Goal: Task Accomplishment & Management: Use online tool/utility

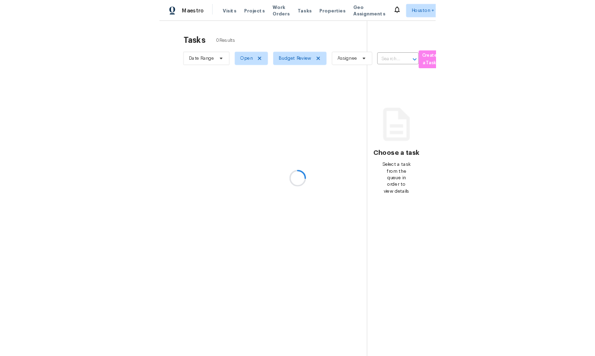
scroll to position [37, 0]
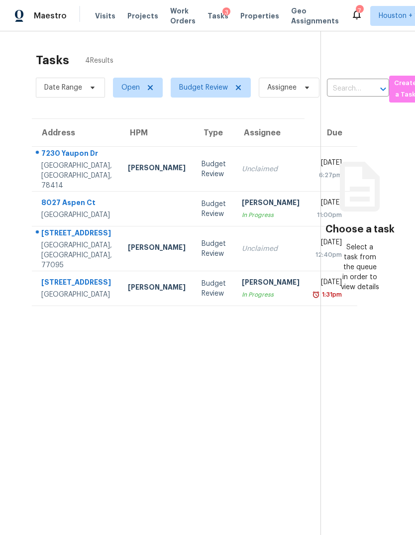
click at [242, 290] on div "[PERSON_NAME]" at bounding box center [271, 283] width 58 height 12
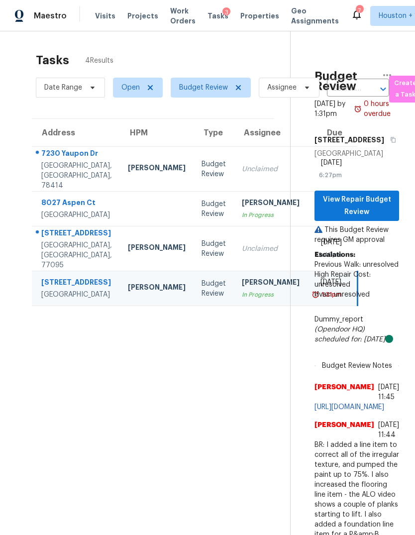
click at [234, 206] on td "Steven Rosas In Progress" at bounding box center [271, 209] width 74 height 35
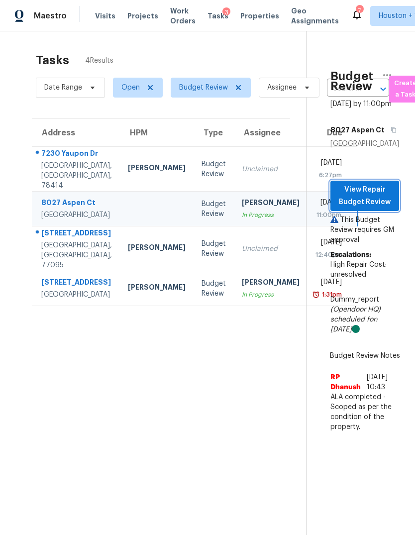
click at [377, 184] on span "View Repair Budget Review" at bounding box center [365, 196] width 53 height 24
click at [61, 239] on div "[STREET_ADDRESS]" at bounding box center [76, 234] width 71 height 12
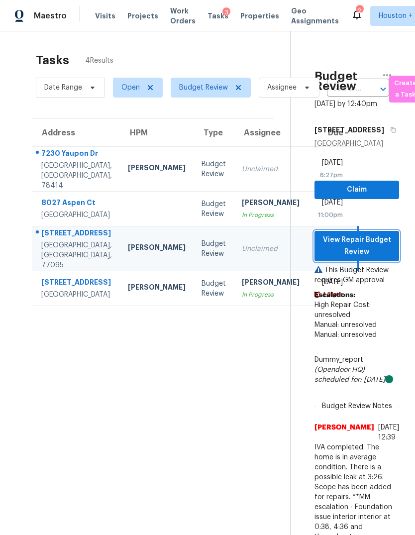
click at [377, 234] on span "View Repair Budget Review" at bounding box center [357, 246] width 69 height 24
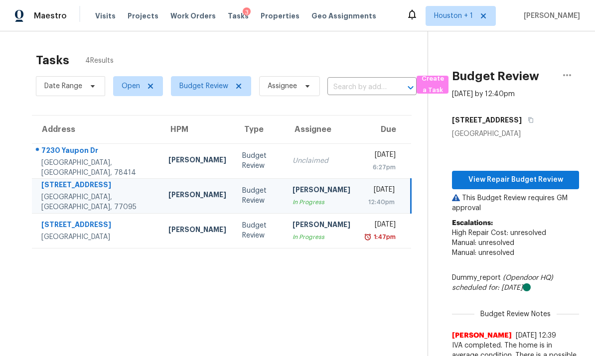
scroll to position [-7, 0]
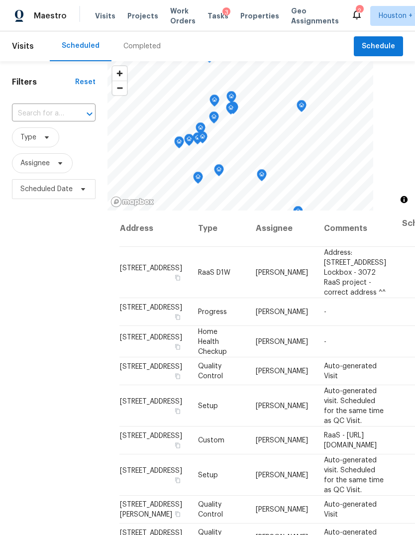
click at [134, 49] on div "Completed" at bounding box center [141, 46] width 37 height 10
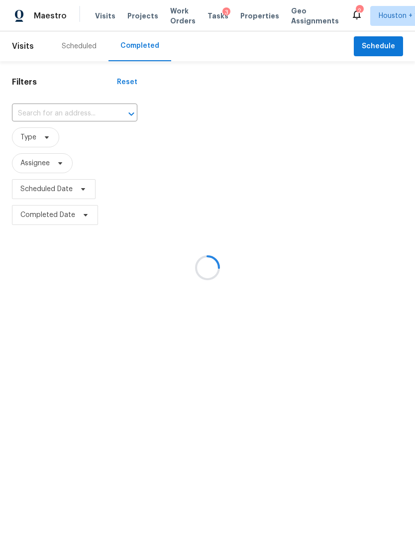
click at [43, 110] on div at bounding box center [207, 267] width 415 height 535
click at [35, 114] on div at bounding box center [207, 267] width 415 height 535
click at [30, 114] on div at bounding box center [207, 267] width 415 height 535
click at [35, 113] on div at bounding box center [207, 267] width 415 height 535
click at [42, 119] on div at bounding box center [207, 267] width 415 height 535
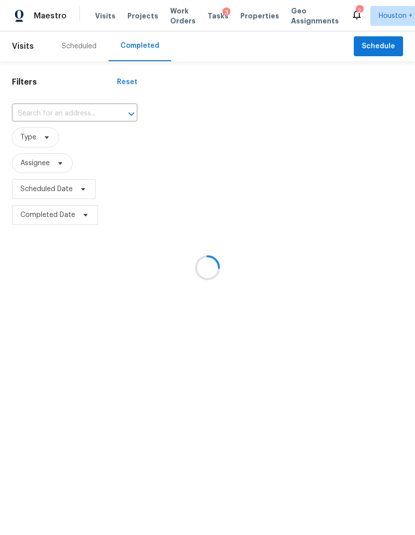
click at [45, 110] on div at bounding box center [207, 267] width 415 height 535
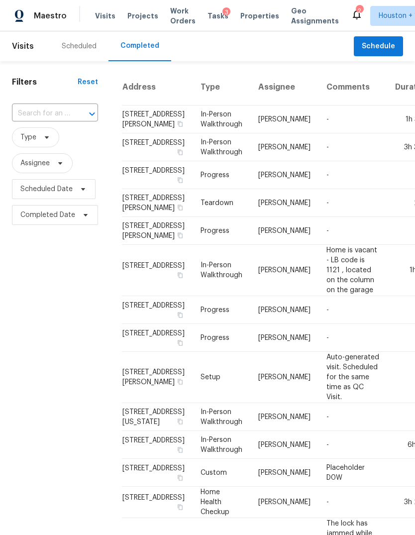
click at [46, 118] on input "text" at bounding box center [41, 113] width 58 height 15
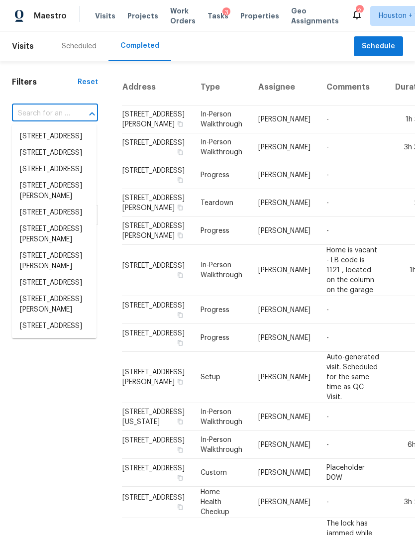
click at [47, 114] on input "text" at bounding box center [41, 113] width 58 height 15
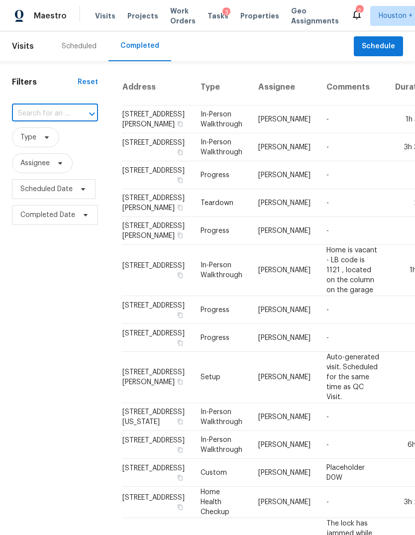
paste input "[STREET_ADDRESS]"
type input "[STREET_ADDRESS]"
click at [45, 145] on li "[STREET_ADDRESS]" at bounding box center [54, 136] width 85 height 16
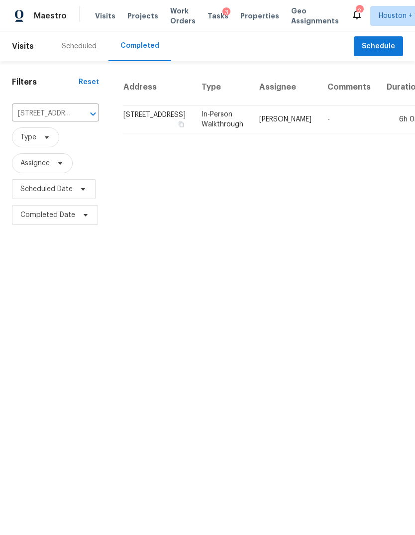
click at [379, 132] on td "6h 0m" at bounding box center [404, 120] width 50 height 28
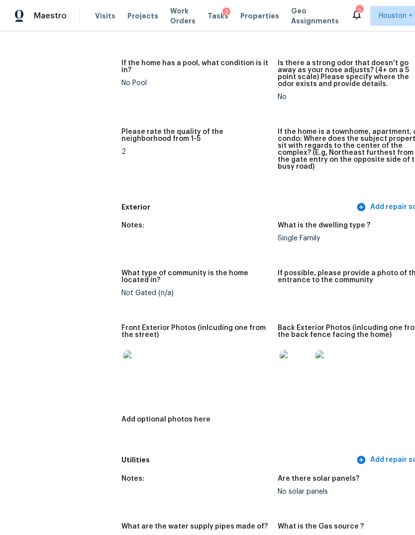
scroll to position [260, 0]
click at [123, 356] on img at bounding box center [139, 367] width 32 height 32
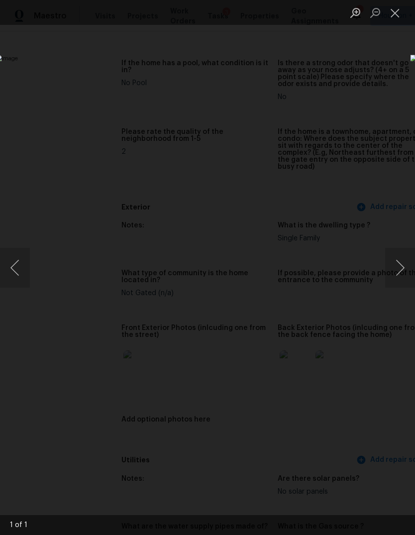
click at [410, 267] on button "Next image" at bounding box center [400, 268] width 30 height 40
click at [396, 7] on button "Close lightbox" at bounding box center [395, 12] width 20 height 17
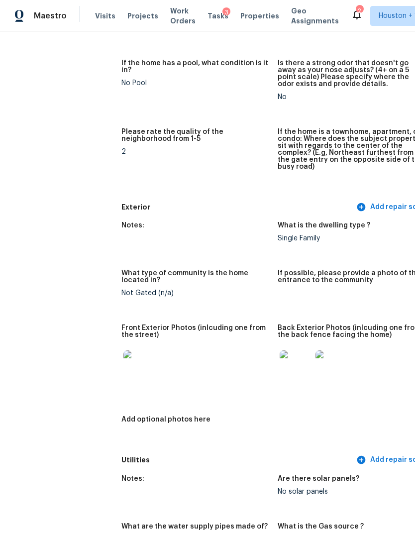
click at [280, 363] on img at bounding box center [296, 367] width 32 height 32
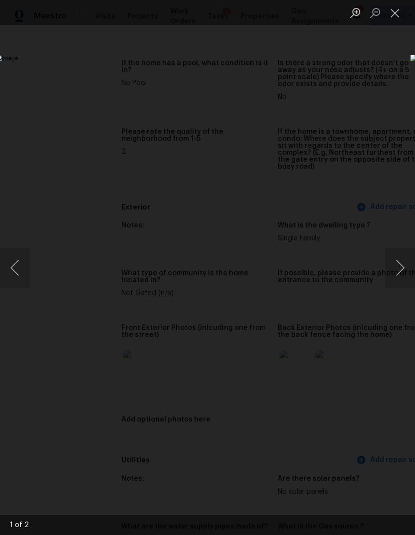
click at [403, 253] on button "Next image" at bounding box center [400, 268] width 30 height 40
click at [395, 14] on button "Close lightbox" at bounding box center [395, 12] width 20 height 17
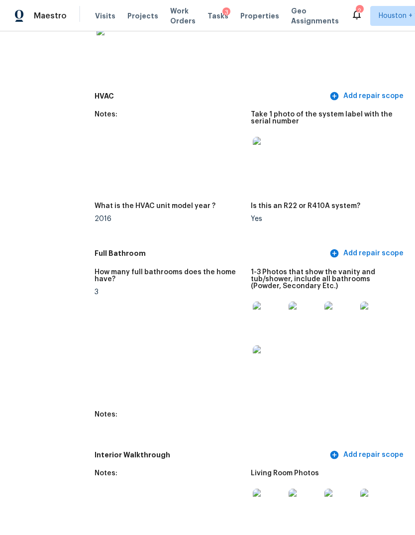
scroll to position [921, 27]
click at [252, 313] on img at bounding box center [268, 318] width 32 height 32
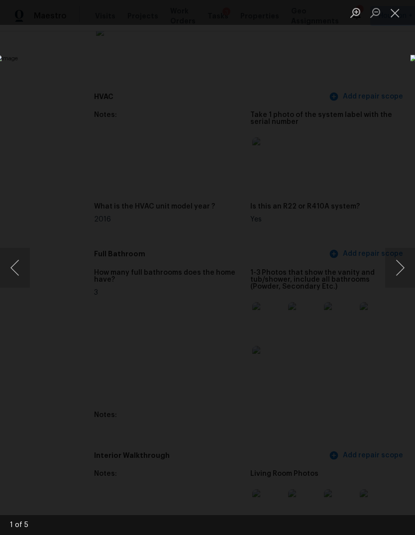
click at [404, 258] on button "Next image" at bounding box center [400, 268] width 30 height 40
click at [401, 263] on button "Next image" at bounding box center [400, 268] width 30 height 40
click at [12, 271] on button "Previous image" at bounding box center [15, 268] width 30 height 40
click at [399, 262] on button "Next image" at bounding box center [400, 268] width 30 height 40
click at [402, 260] on button "Next image" at bounding box center [400, 268] width 30 height 40
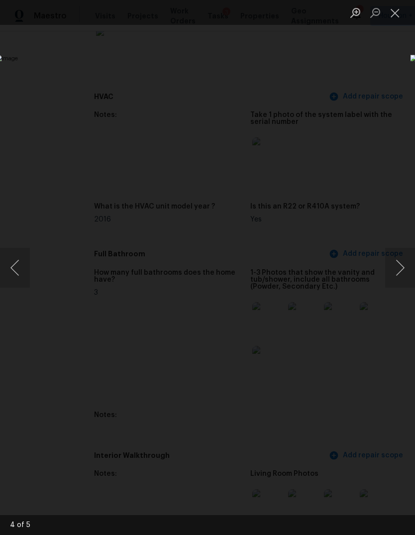
click at [121, 453] on div "Lightbox" at bounding box center [207, 267] width 415 height 535
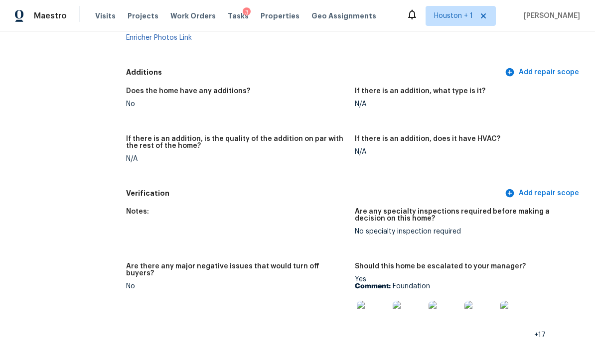
scroll to position [2222, 0]
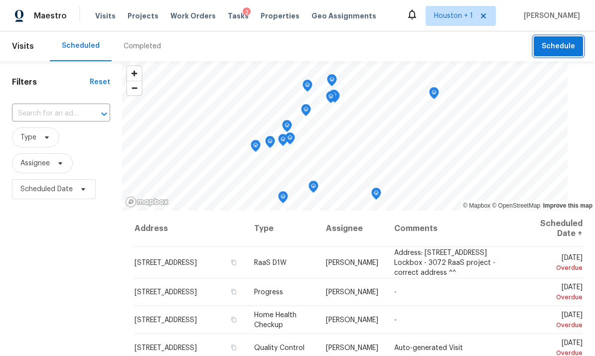
click at [558, 46] on span "Schedule" at bounding box center [557, 46] width 33 height 12
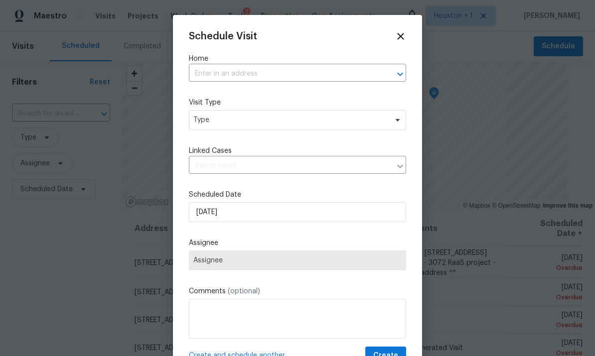
click at [338, 72] on input "text" at bounding box center [283, 73] width 189 height 15
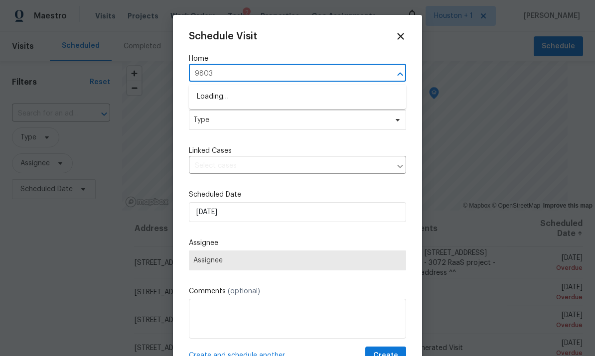
type input "9803 m"
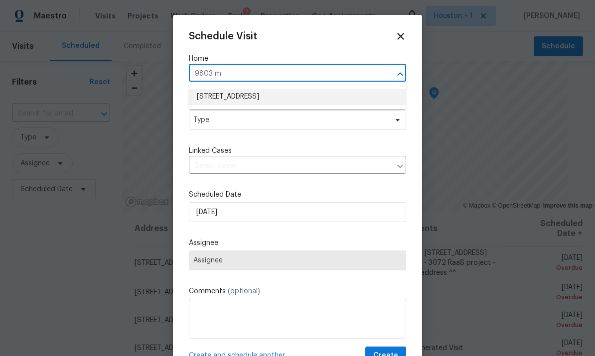
click at [217, 96] on li "9803 Mimbrough St, Houston, TX 77029" at bounding box center [297, 97] width 217 height 16
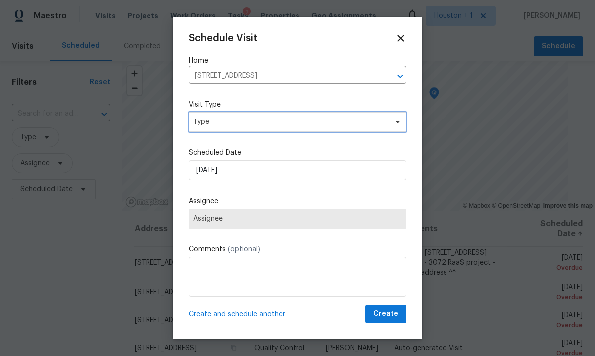
click at [353, 126] on span "Type" at bounding box center [290, 122] width 194 height 10
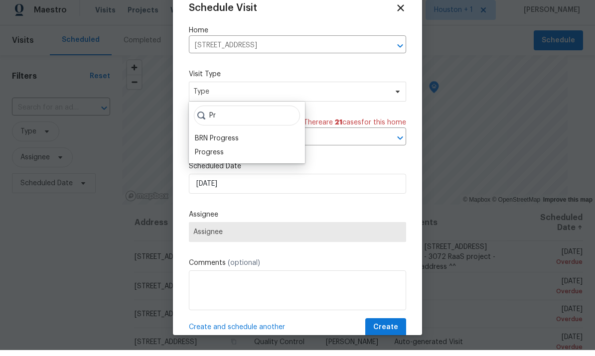
type input "P"
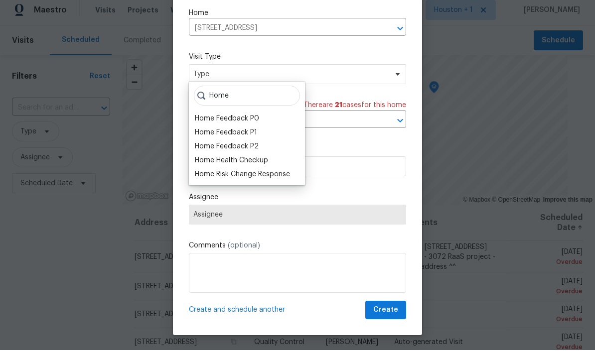
scroll to position [19, 0]
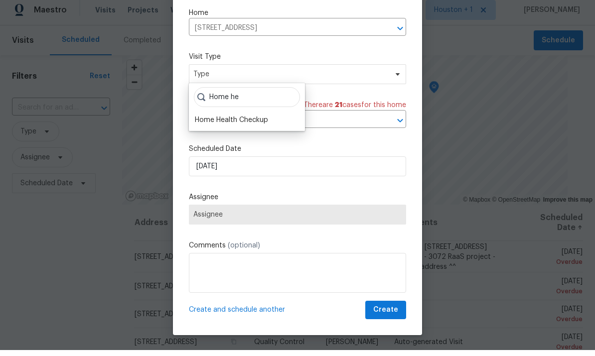
type input "Home he"
click at [220, 121] on div "Home Health Checkup" at bounding box center [231, 126] width 73 height 10
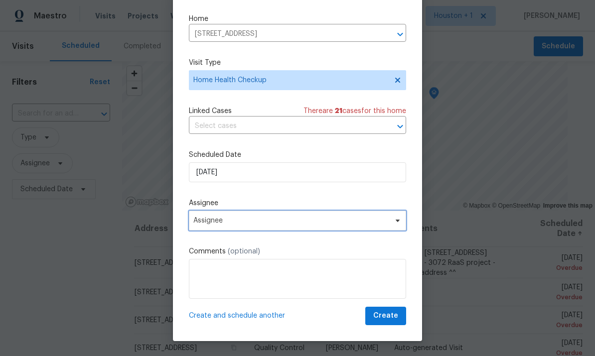
click at [207, 229] on span "Assignee" at bounding box center [297, 221] width 217 height 20
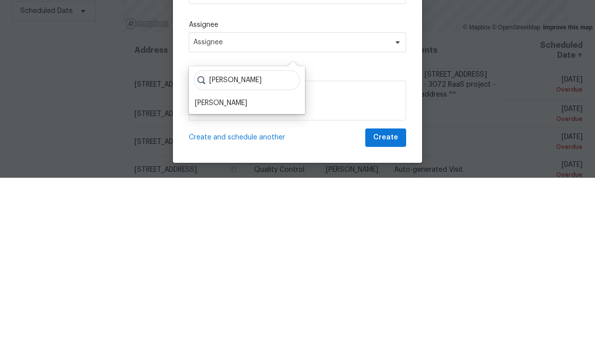
type input "Steve"
click at [220, 276] on div "[PERSON_NAME]" at bounding box center [221, 281] width 52 height 10
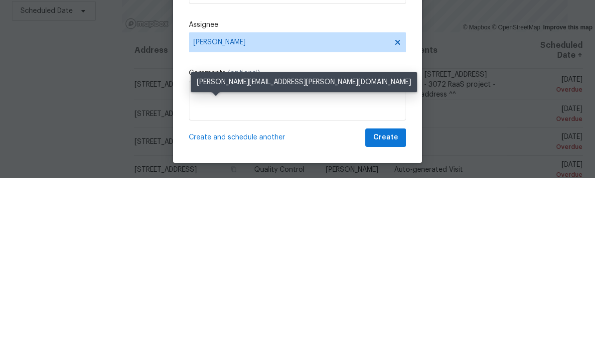
scroll to position [37, 0]
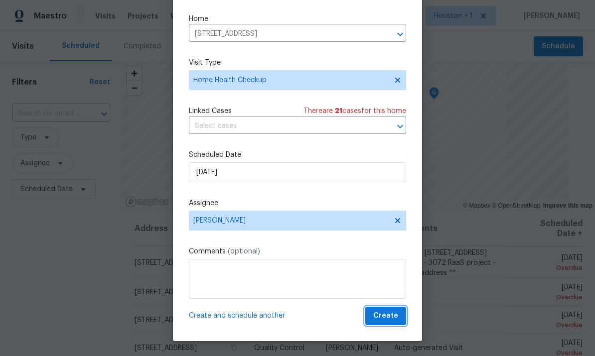
click at [392, 317] on span "Create" at bounding box center [385, 316] width 25 height 12
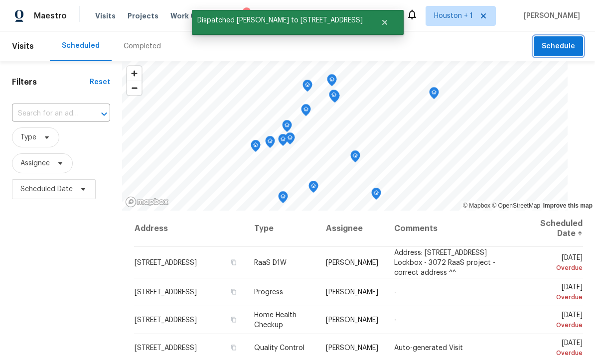
scroll to position [0, 0]
